Goal: Information Seeking & Learning: Learn about a topic

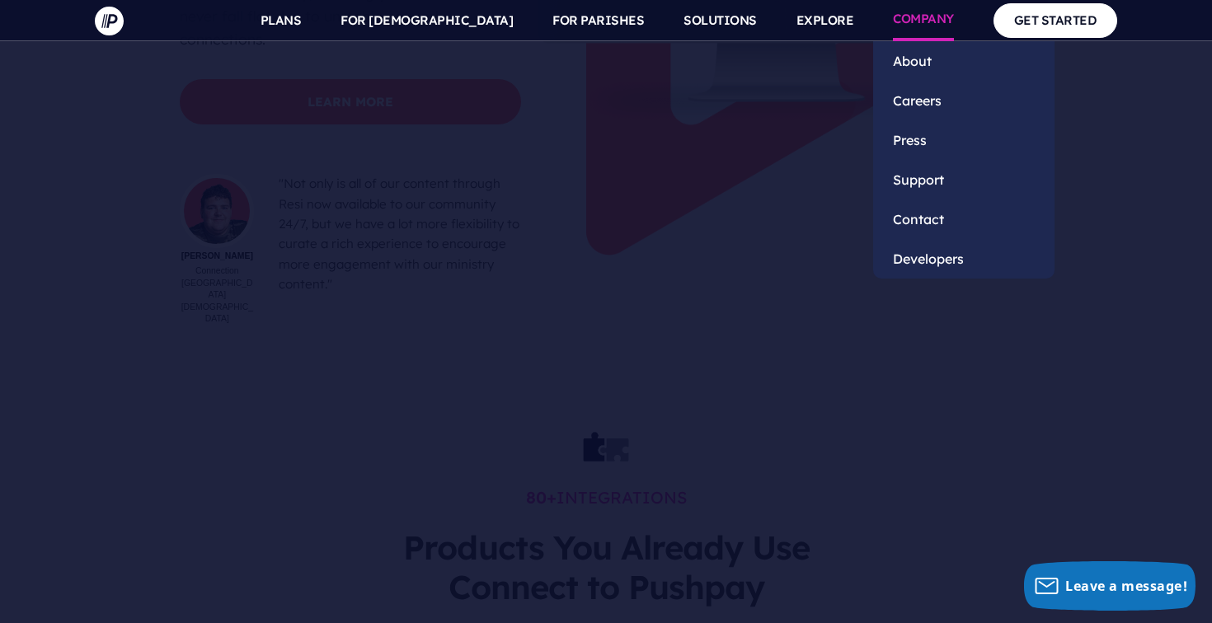
scroll to position [5159, 0]
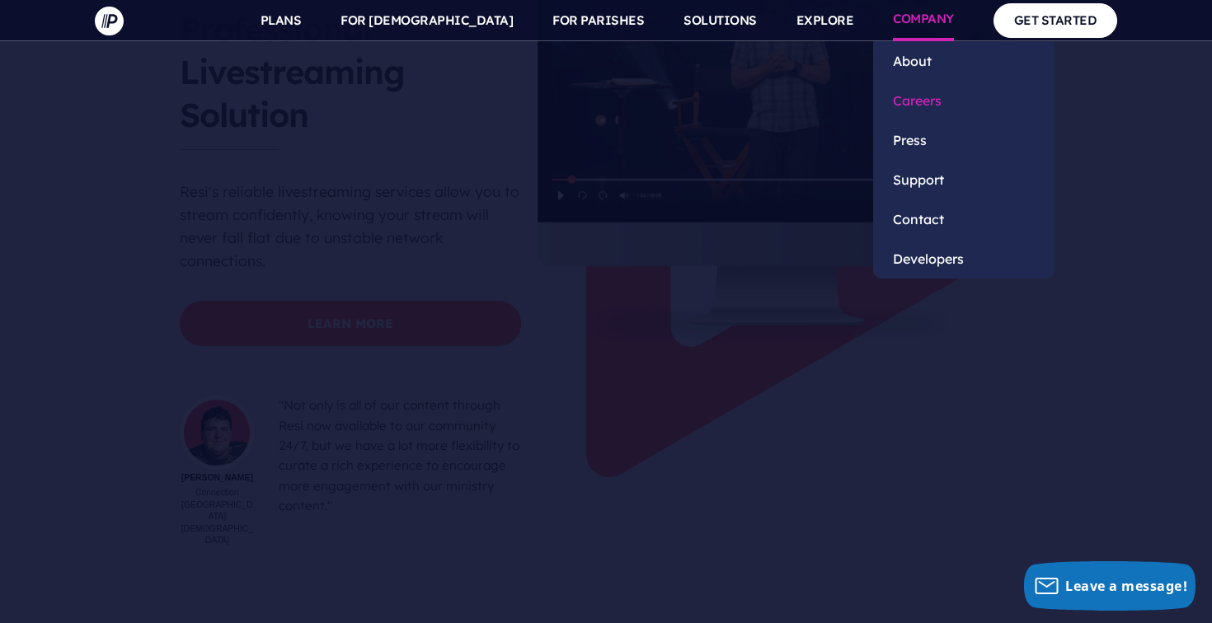
click at [923, 94] on link "Careers" at bounding box center [963, 101] width 181 height 40
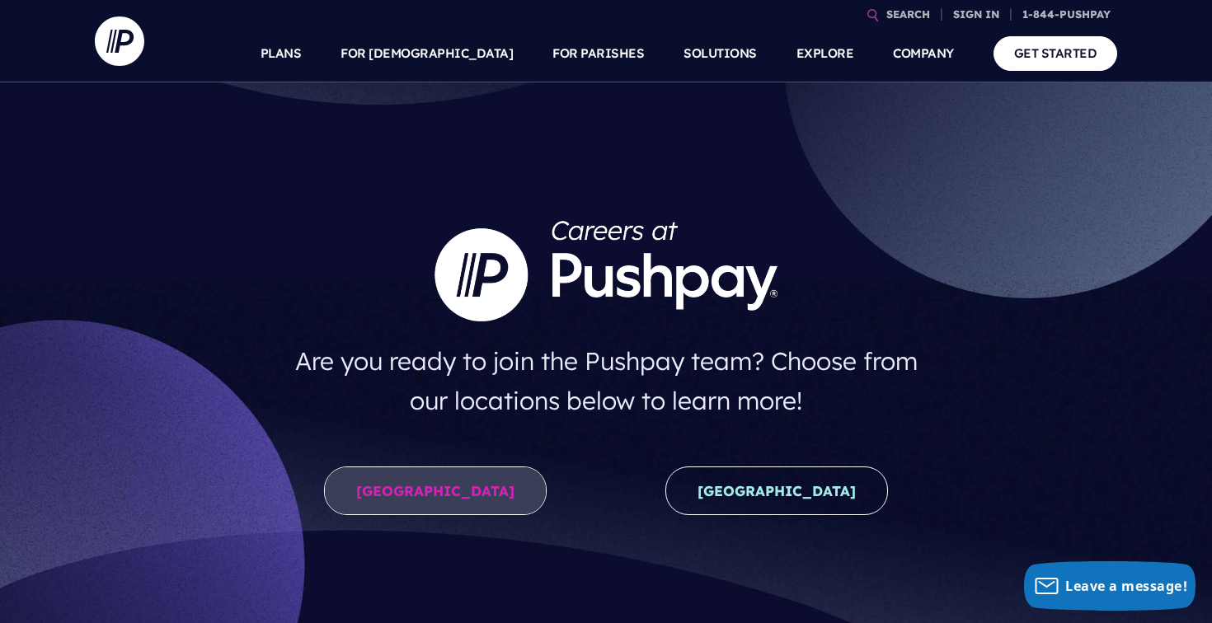
click at [472, 484] on link "United States" at bounding box center [435, 491] width 223 height 49
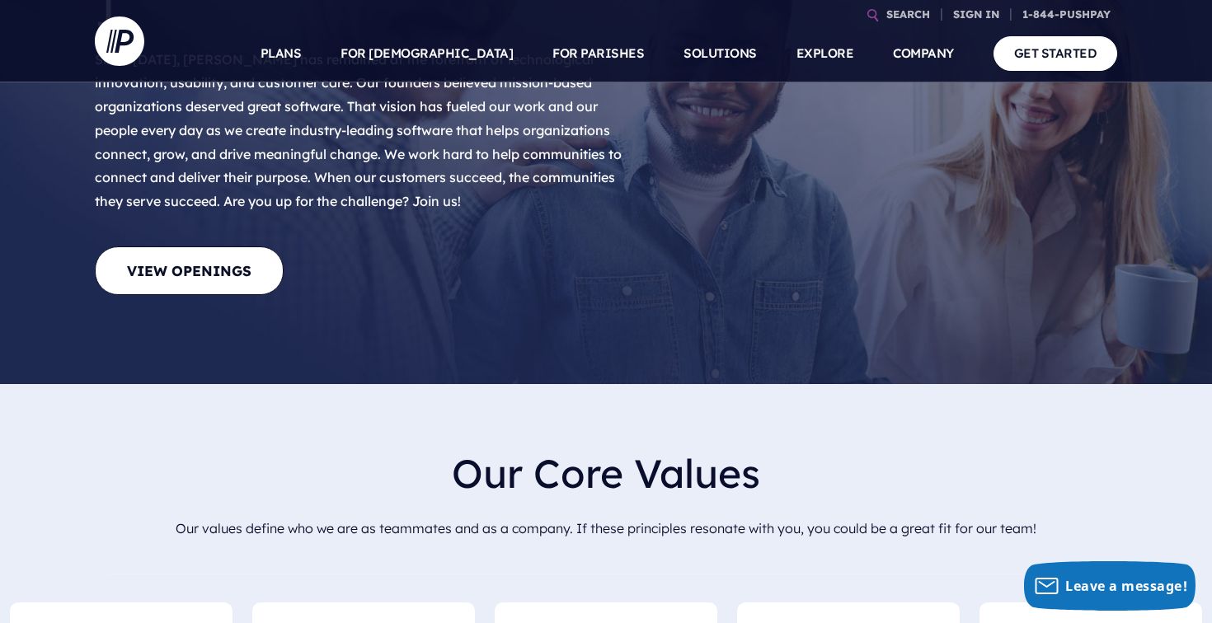
scroll to position [329, 0]
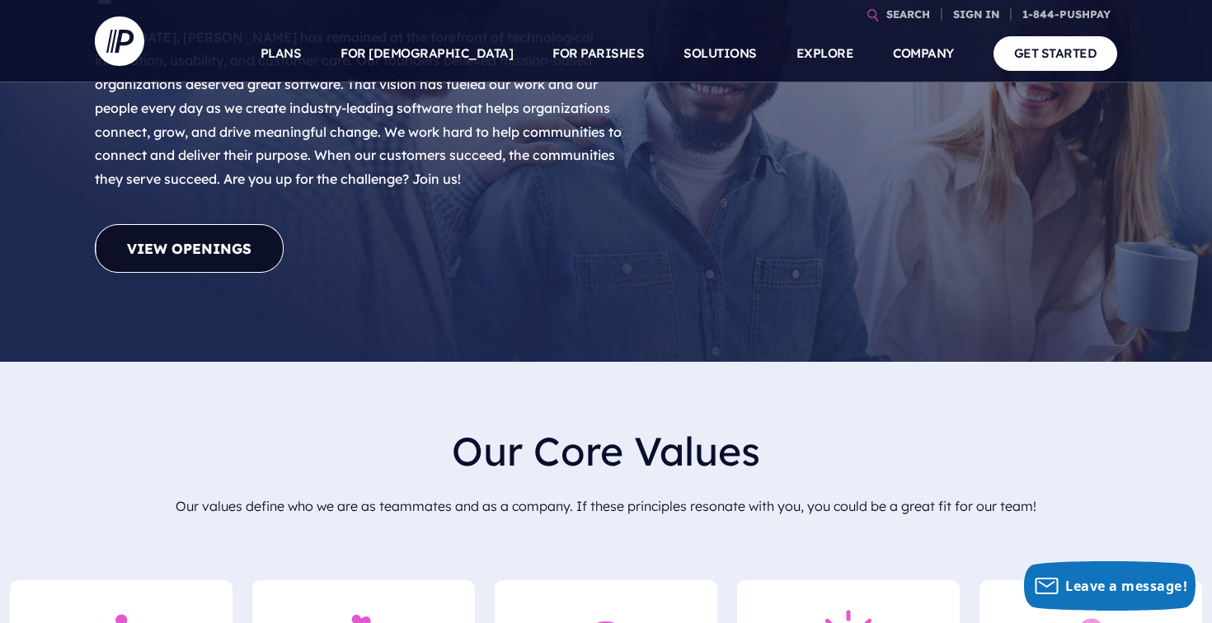
click at [195, 224] on link "View Openings" at bounding box center [189, 248] width 189 height 49
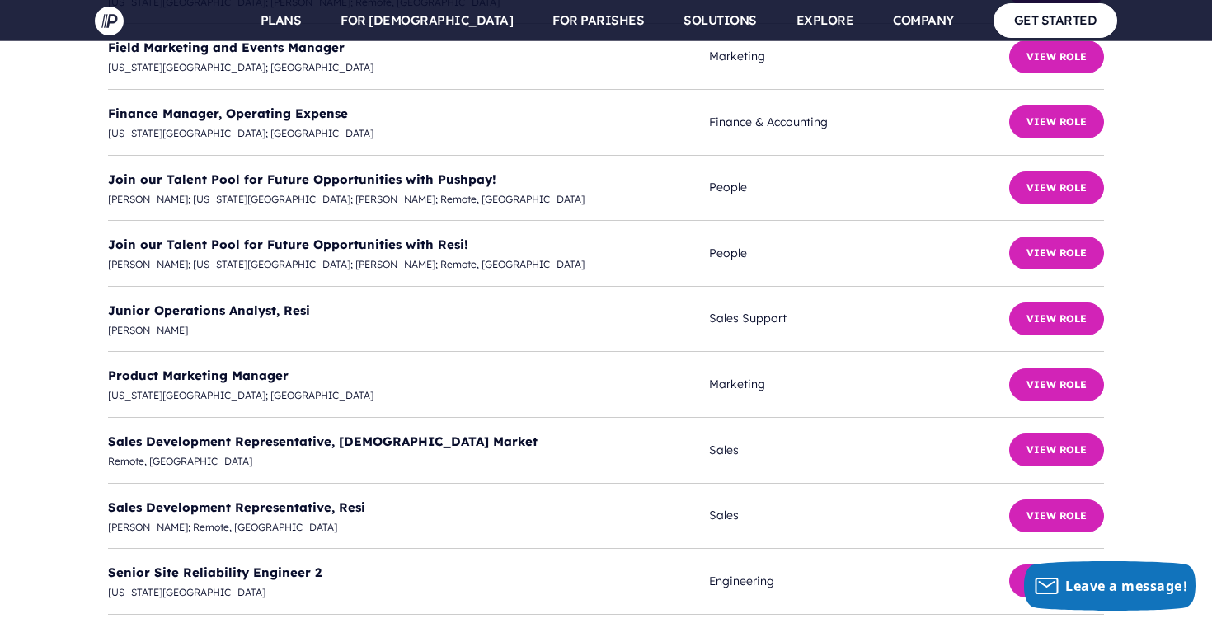
scroll to position [4411, 0]
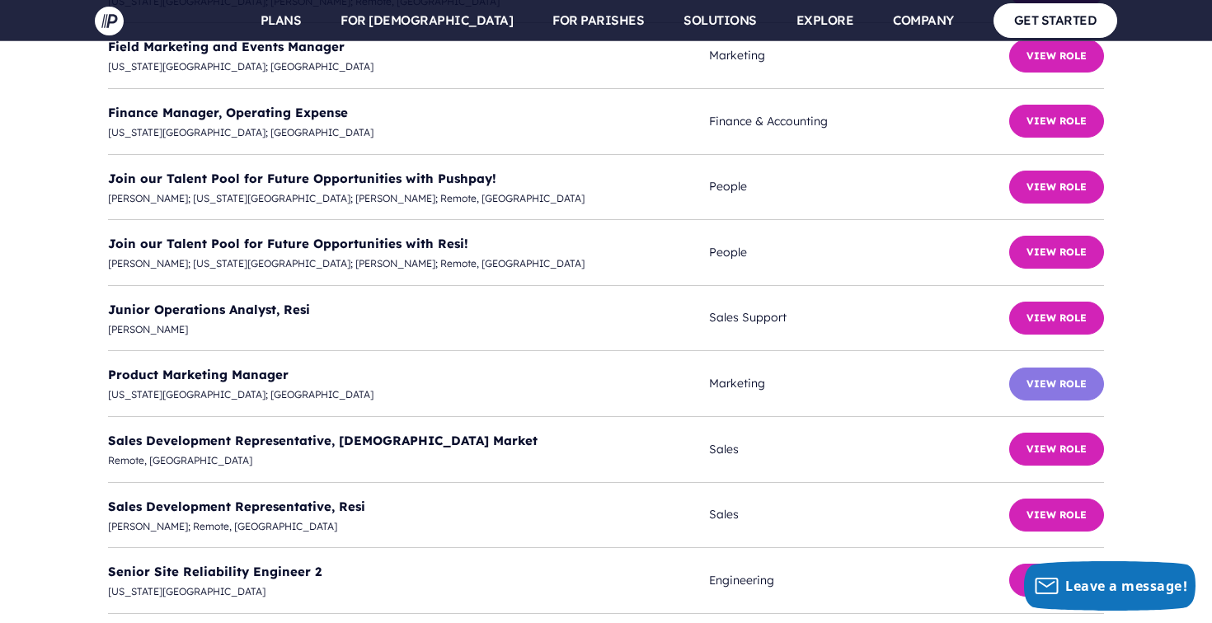
click at [1047, 368] on button "View Role" at bounding box center [1056, 384] width 95 height 33
